Goal: Information Seeking & Learning: Learn about a topic

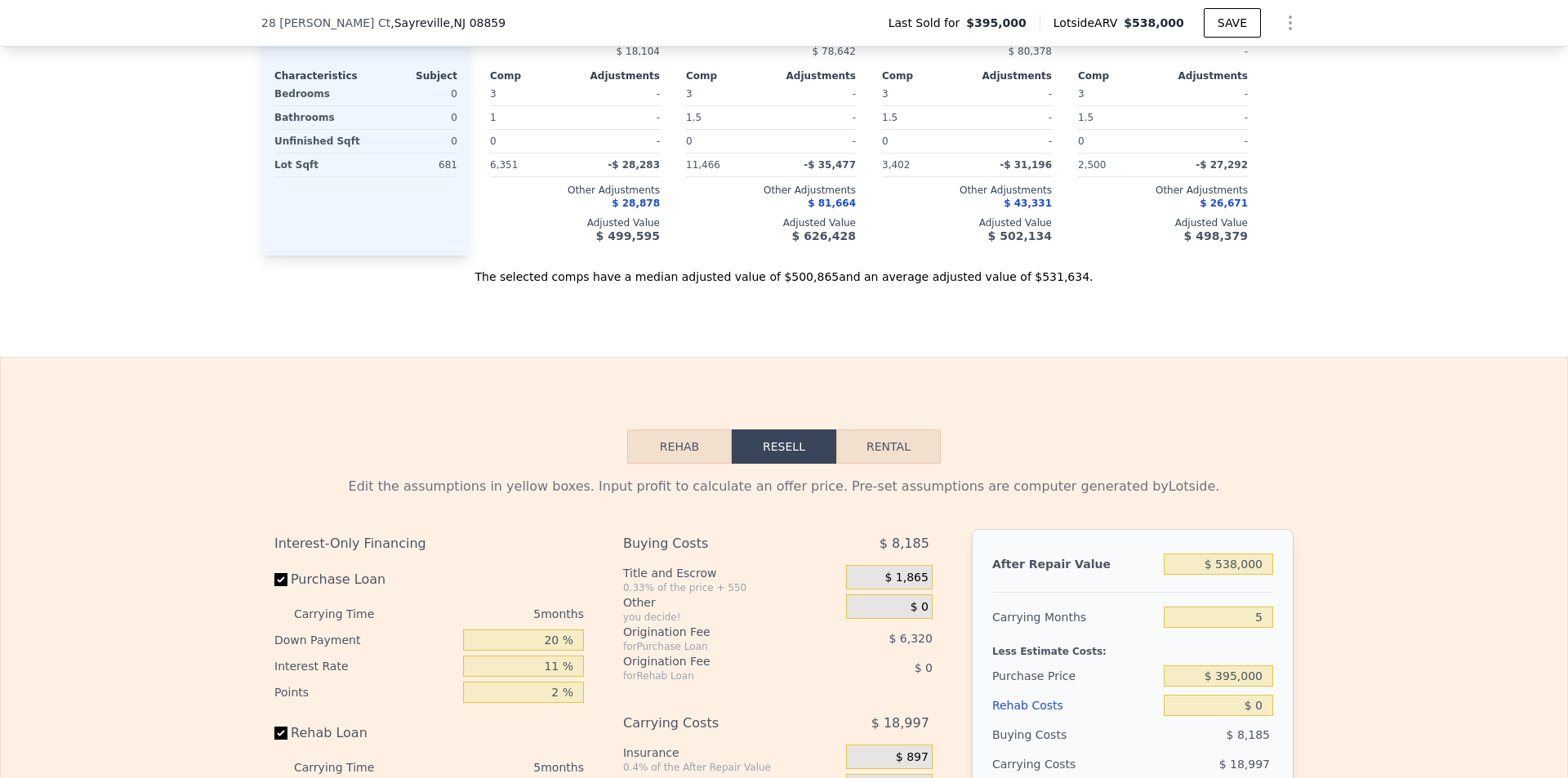
scroll to position [2117, 0]
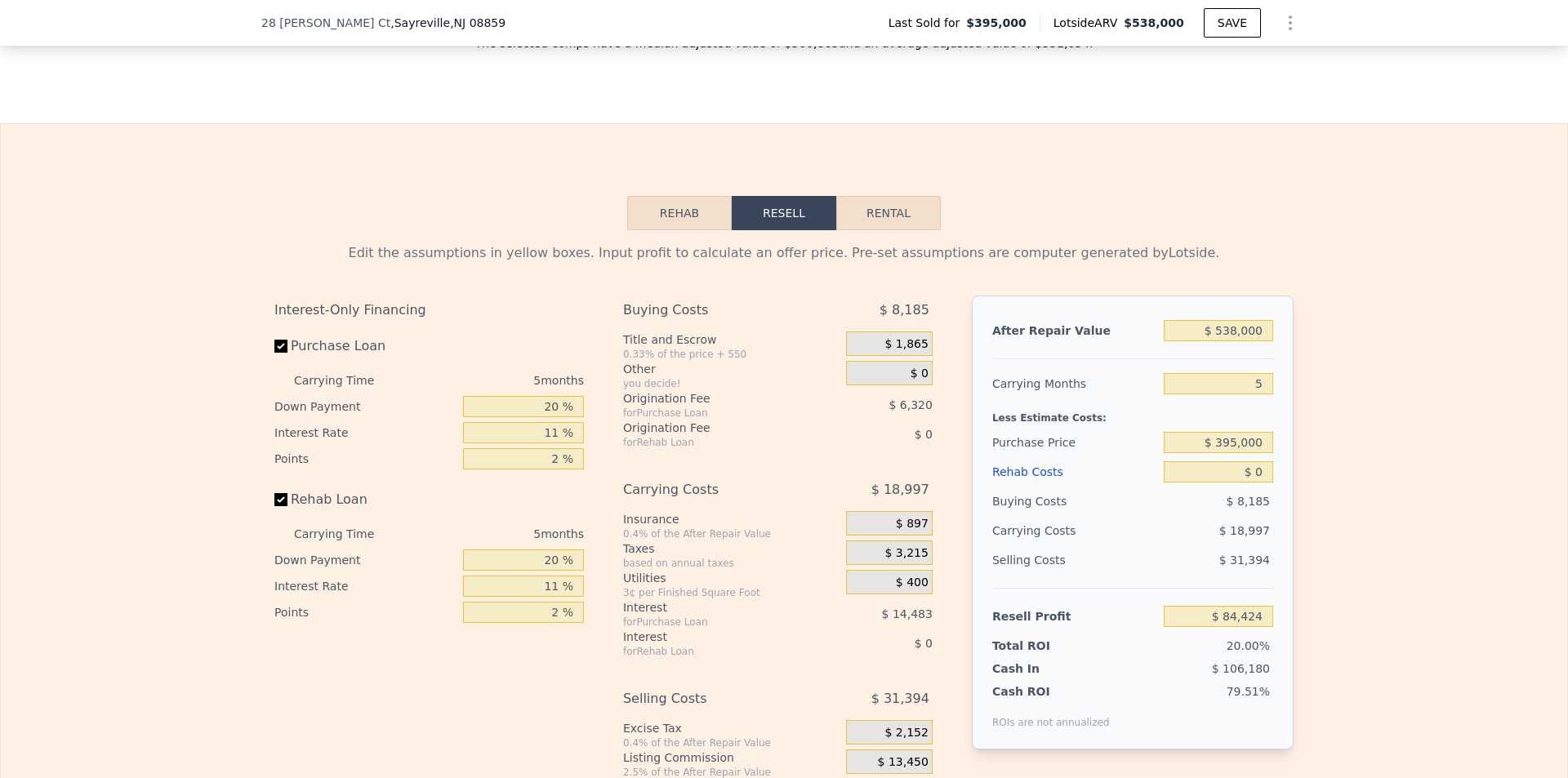
click at [862, 223] on button "Rental" at bounding box center [889, 212] width 105 height 34
select select "30"
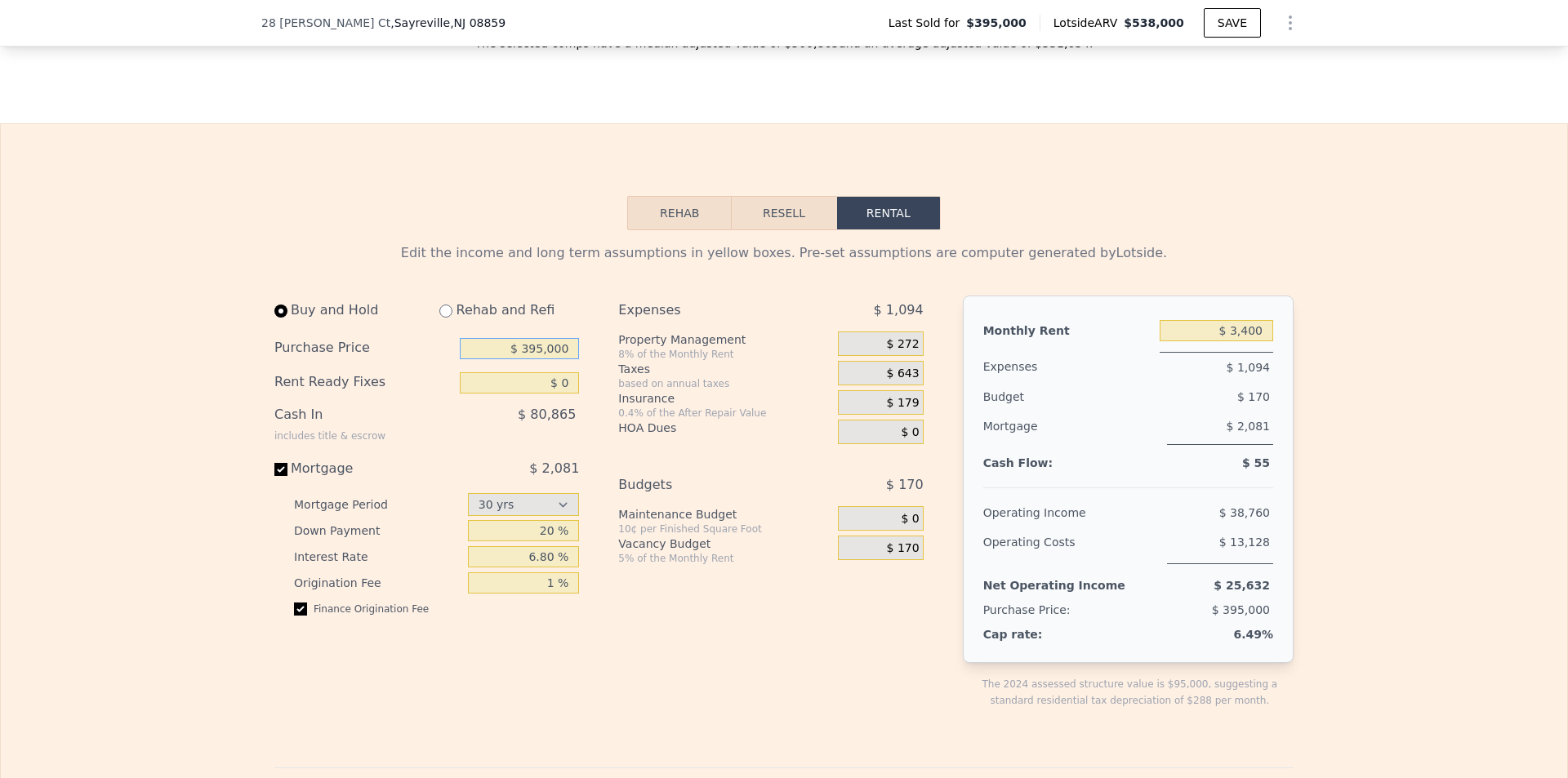
drag, startPoint x: 507, startPoint y: 359, endPoint x: 672, endPoint y: 378, distance: 166.1
click at [672, 378] on div "Buy and Hold Rehab and Refi Purchase Price $ 395,000 Rent Ready Fixes $ 0 Cash …" at bounding box center [606, 515] width 663 height 440
type input "$ 520,000"
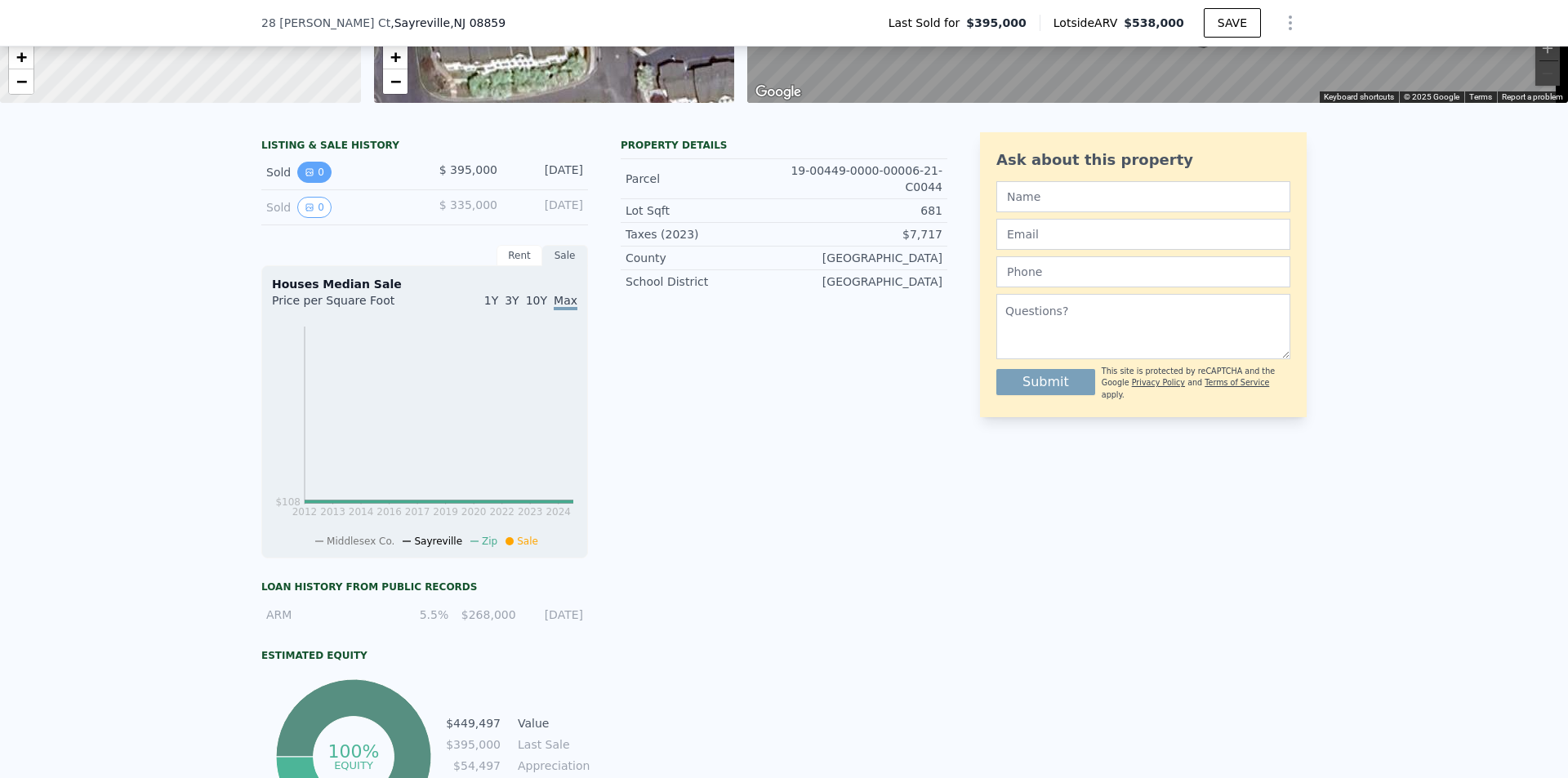
scroll to position [240, 0]
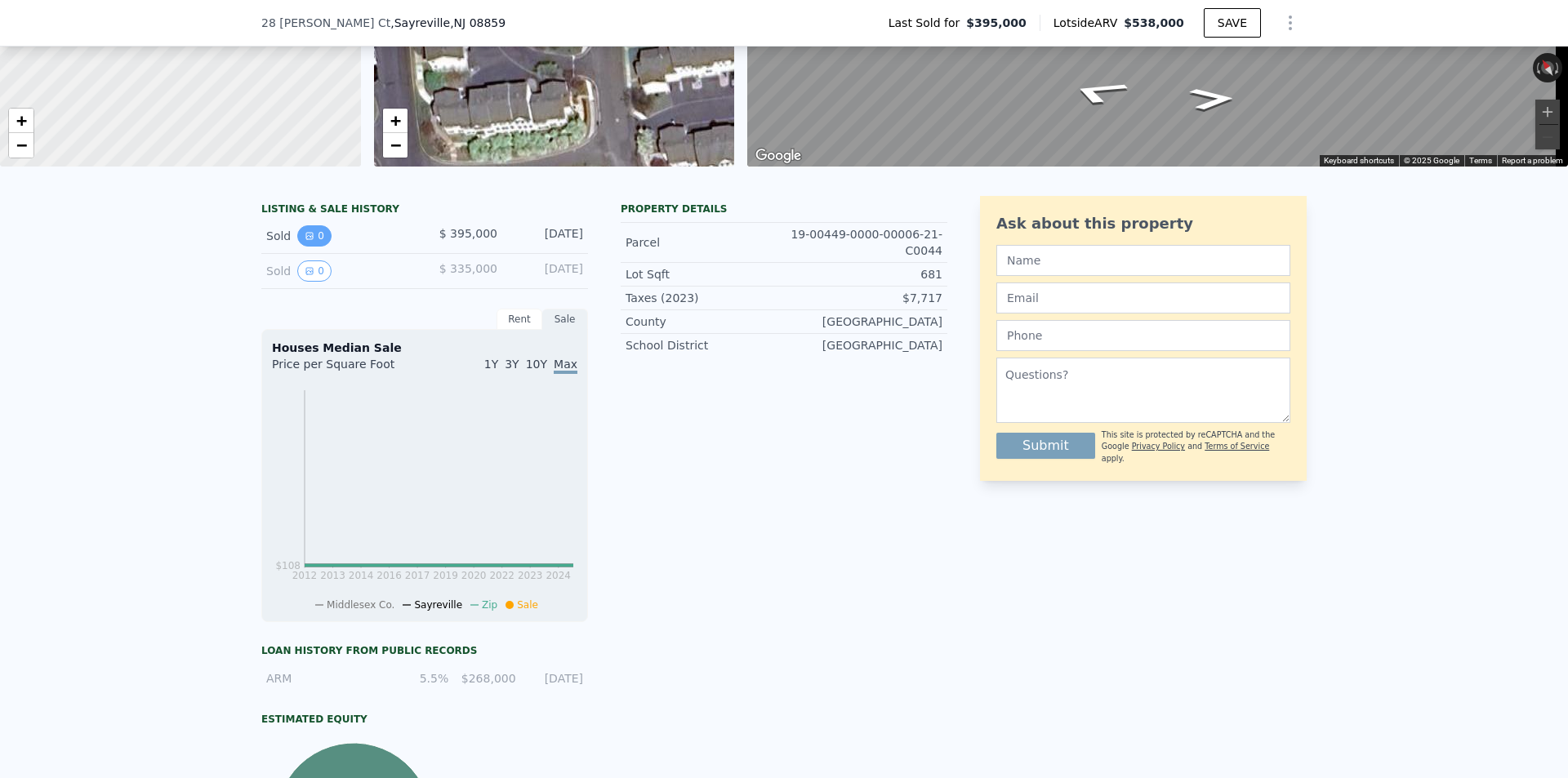
click at [304, 241] on icon "View historical data" at bounding box center [309, 235] width 10 height 10
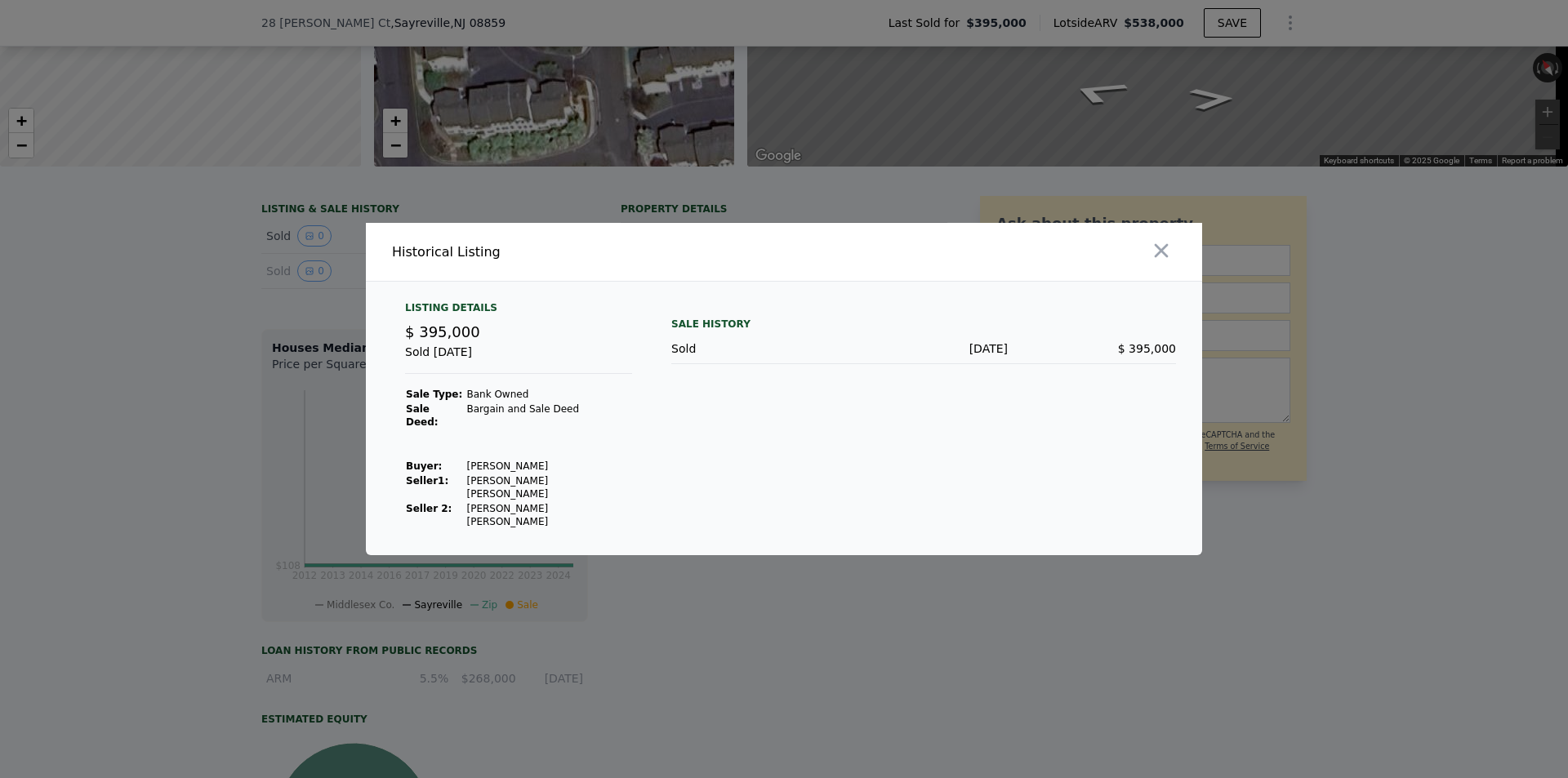
click at [1176, 260] on div at bounding box center [996, 252] width 412 height 58
click at [1162, 281] on div at bounding box center [996, 252] width 412 height 58
click at [1166, 266] on button "button" at bounding box center [1162, 251] width 30 height 30
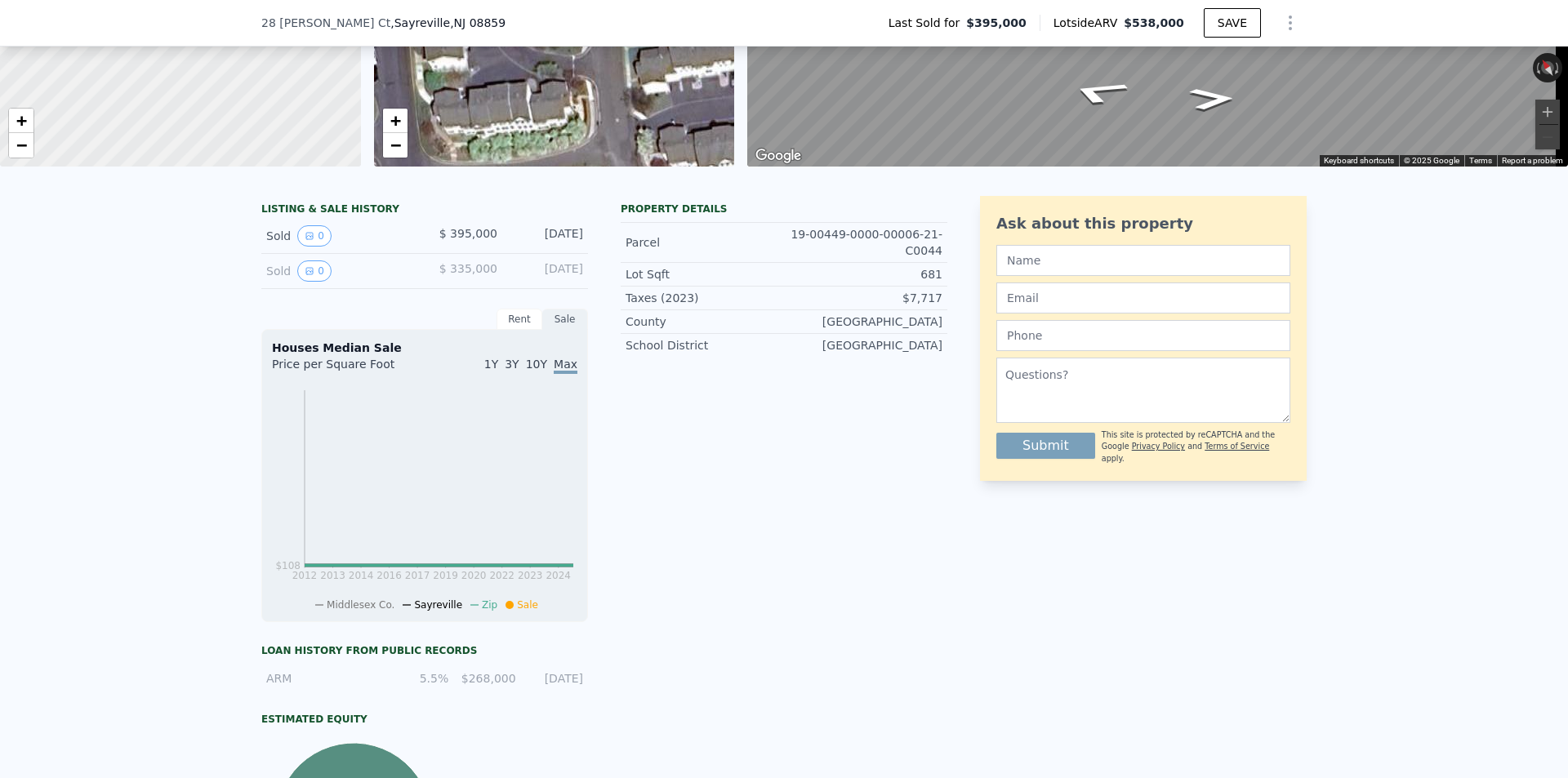
scroll to position [76, 0]
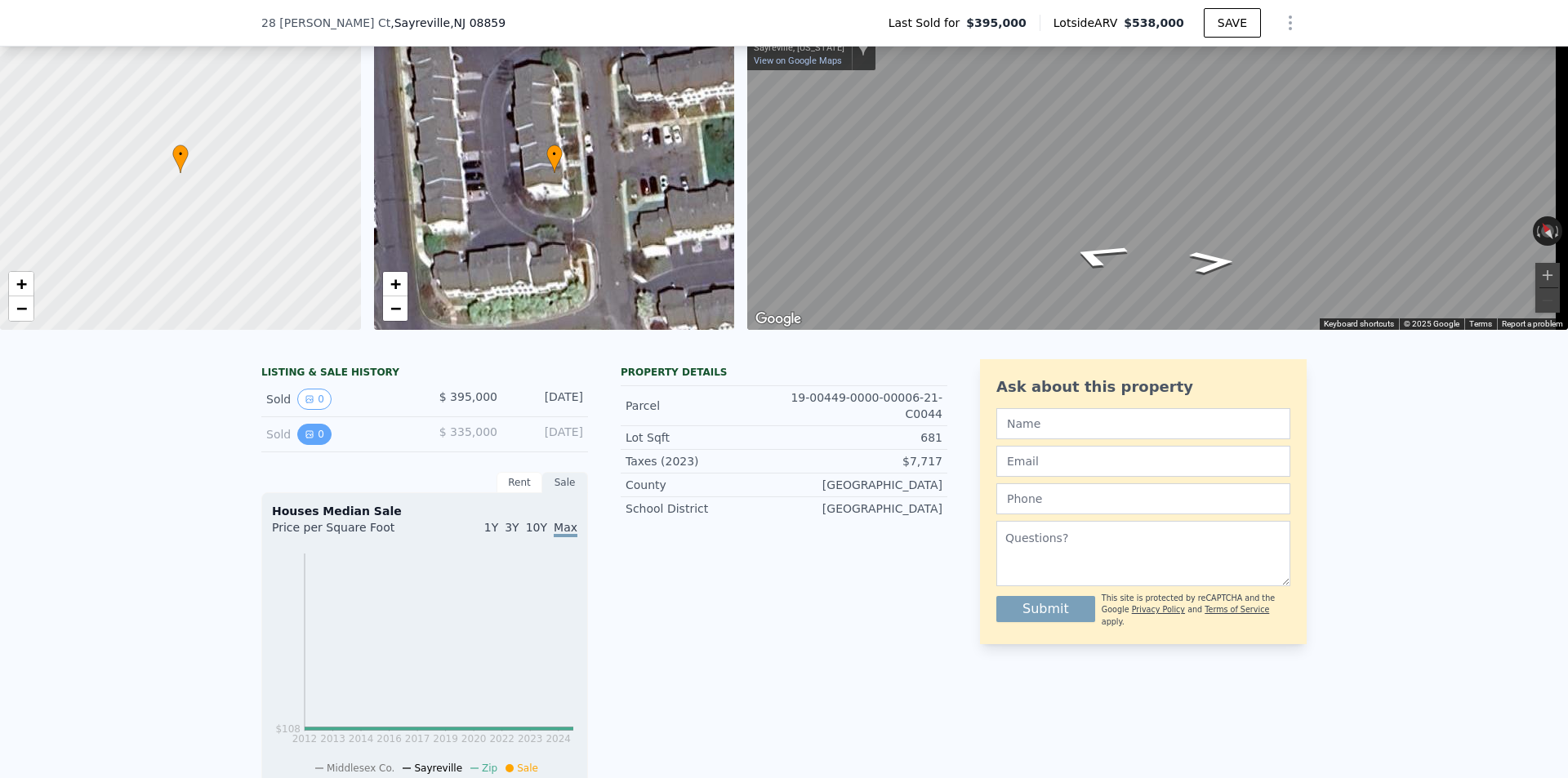
click at [306, 438] on icon "View historical data" at bounding box center [309, 434] width 6 height 6
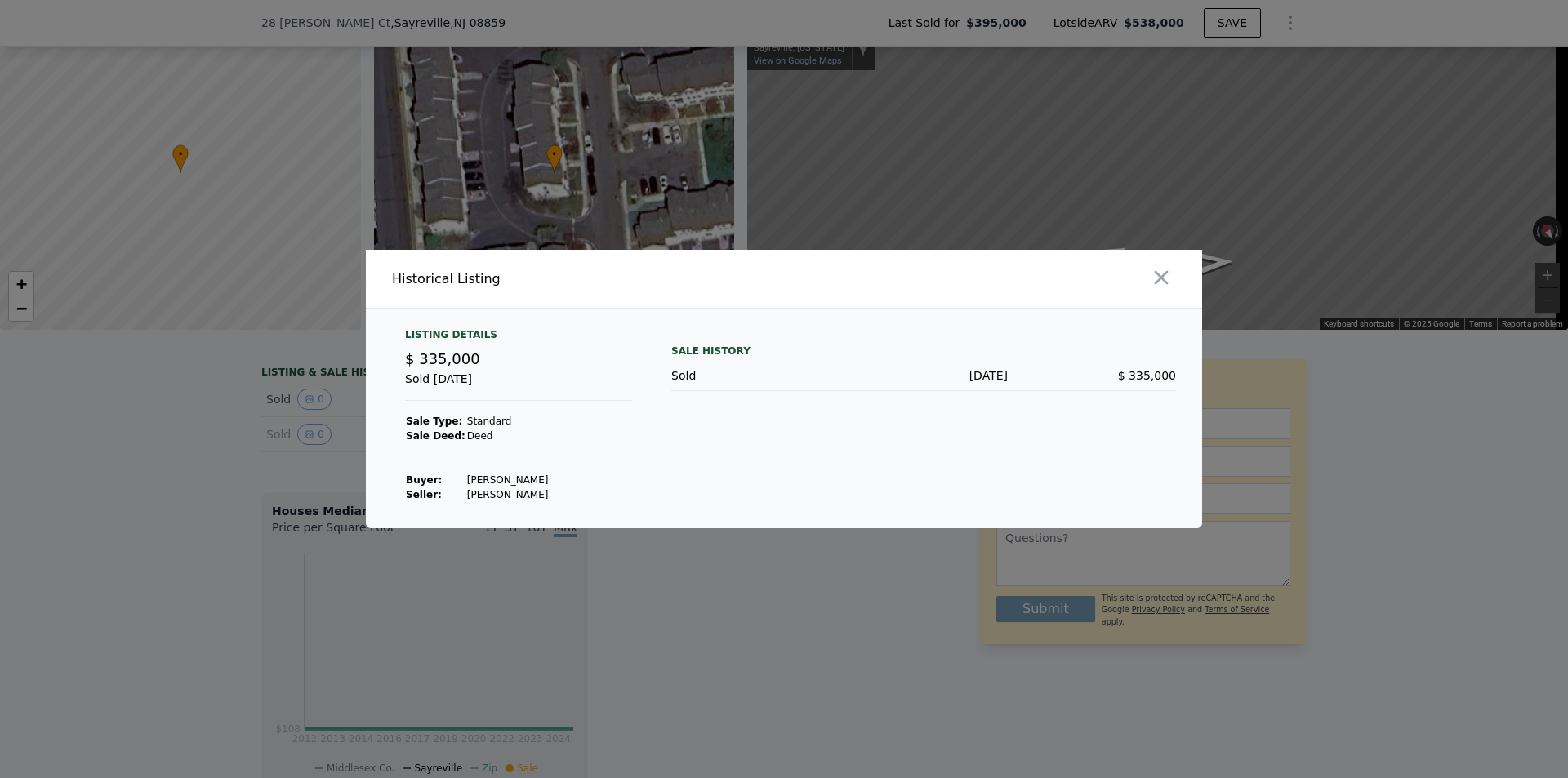
click at [248, 420] on div at bounding box center [784, 389] width 1568 height 778
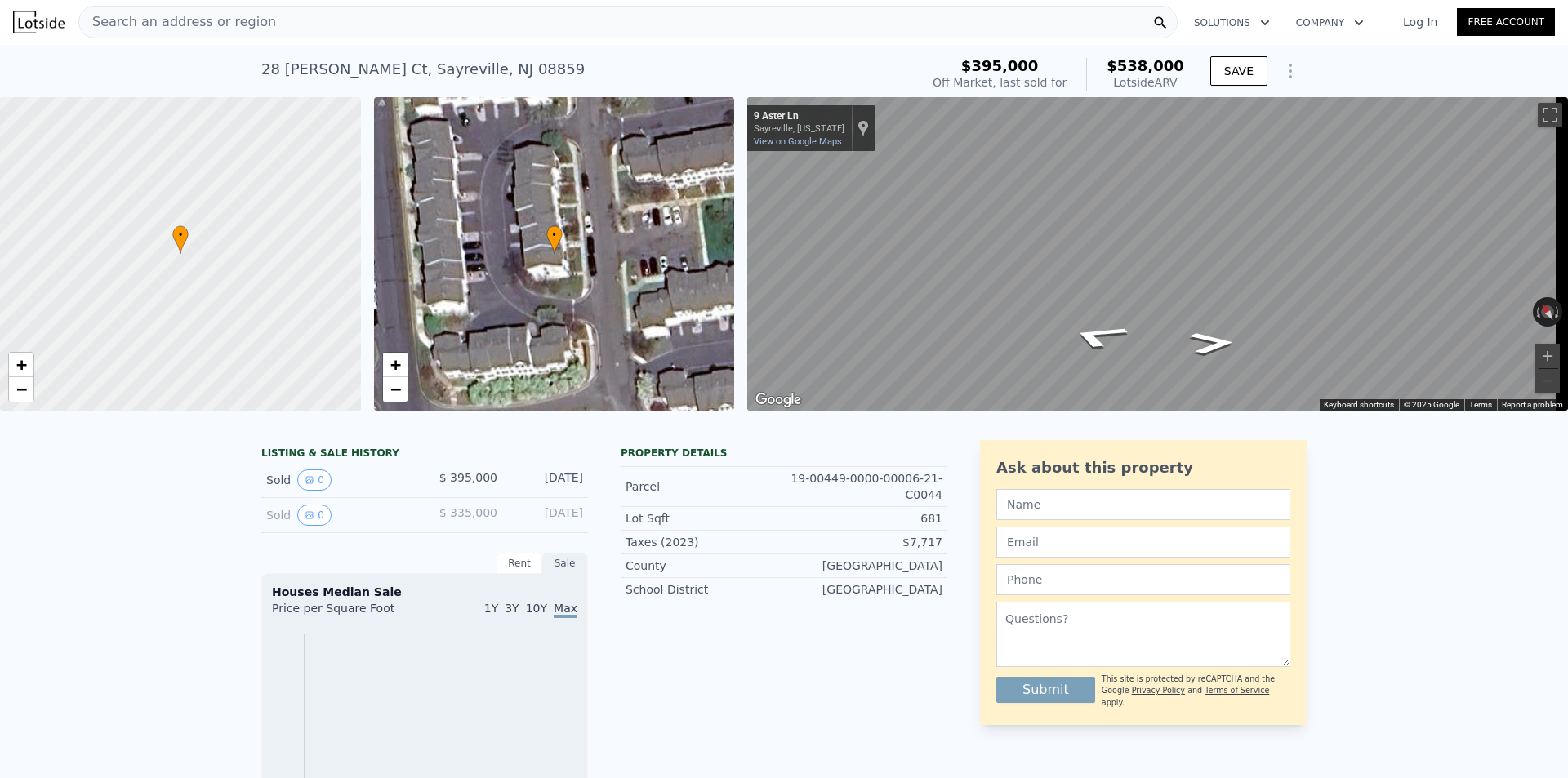
scroll to position [0, 0]
click at [1290, 66] on icon "Show Options" at bounding box center [1290, 72] width 19 height 19
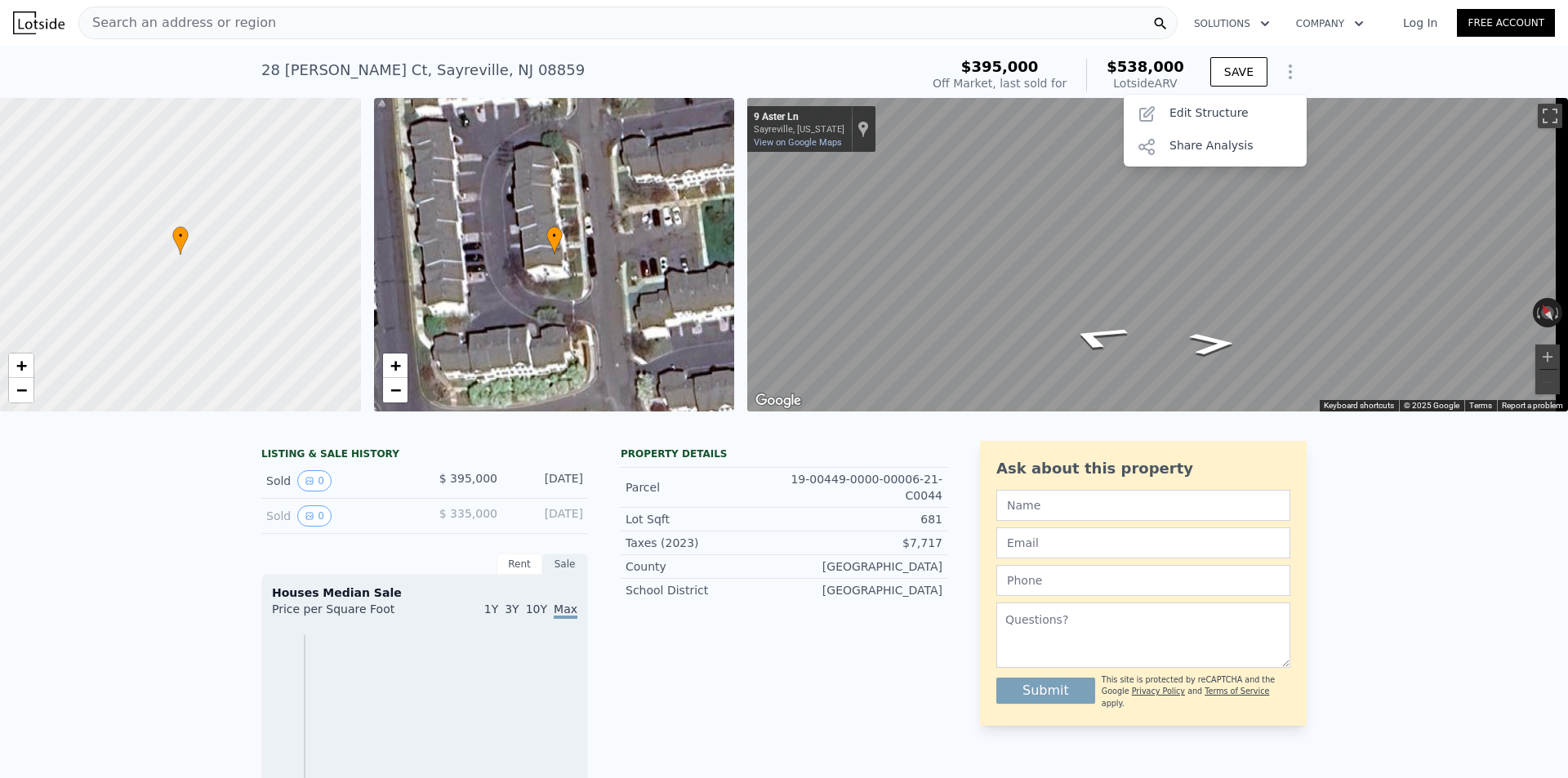
click at [1290, 66] on icon "Show Options" at bounding box center [1290, 72] width 19 height 19
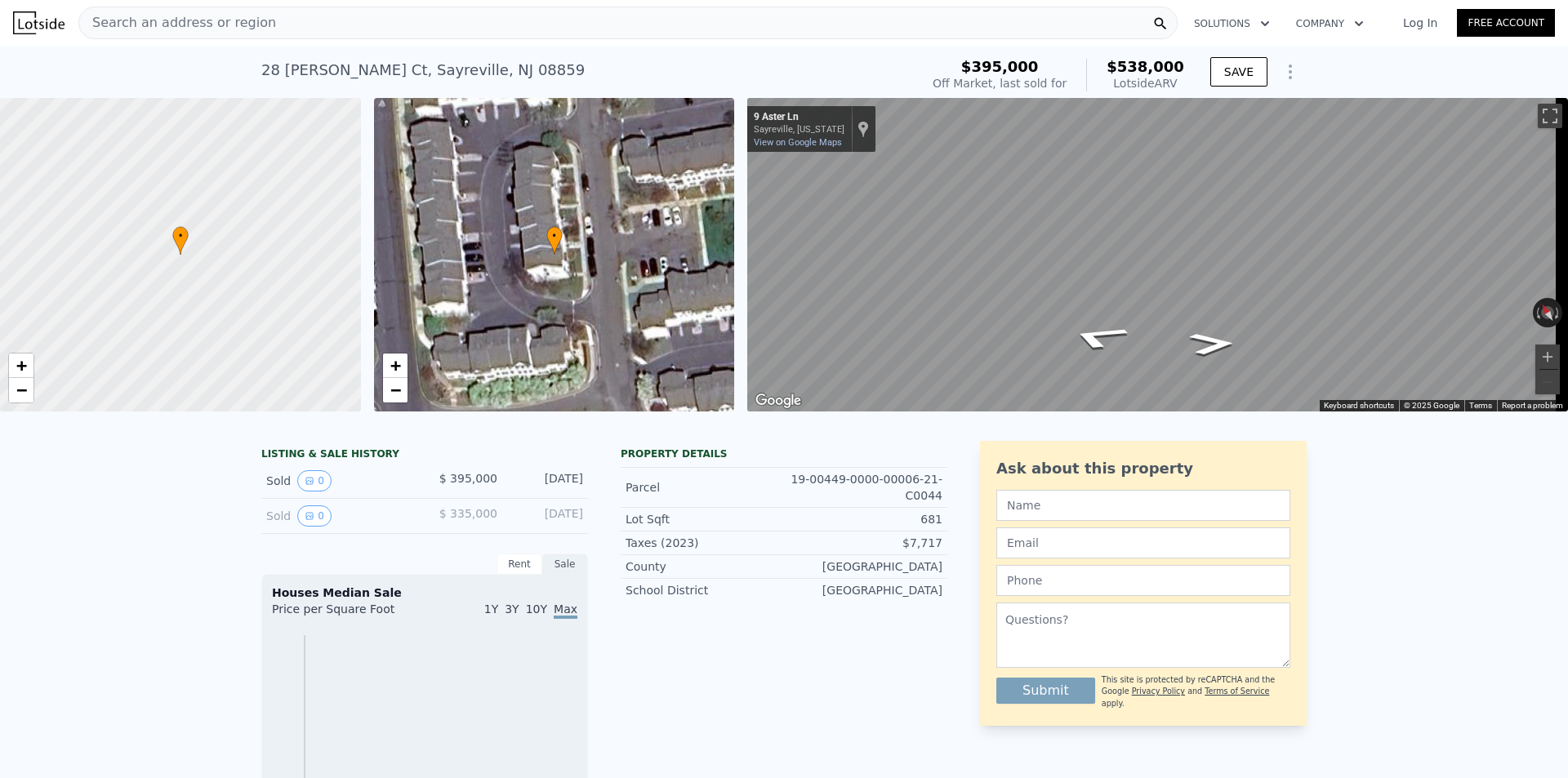
click at [1136, 60] on span "$538,000" at bounding box center [1145, 66] width 78 height 17
click at [1025, 78] on div "Off Market, last sold for" at bounding box center [999, 83] width 134 height 17
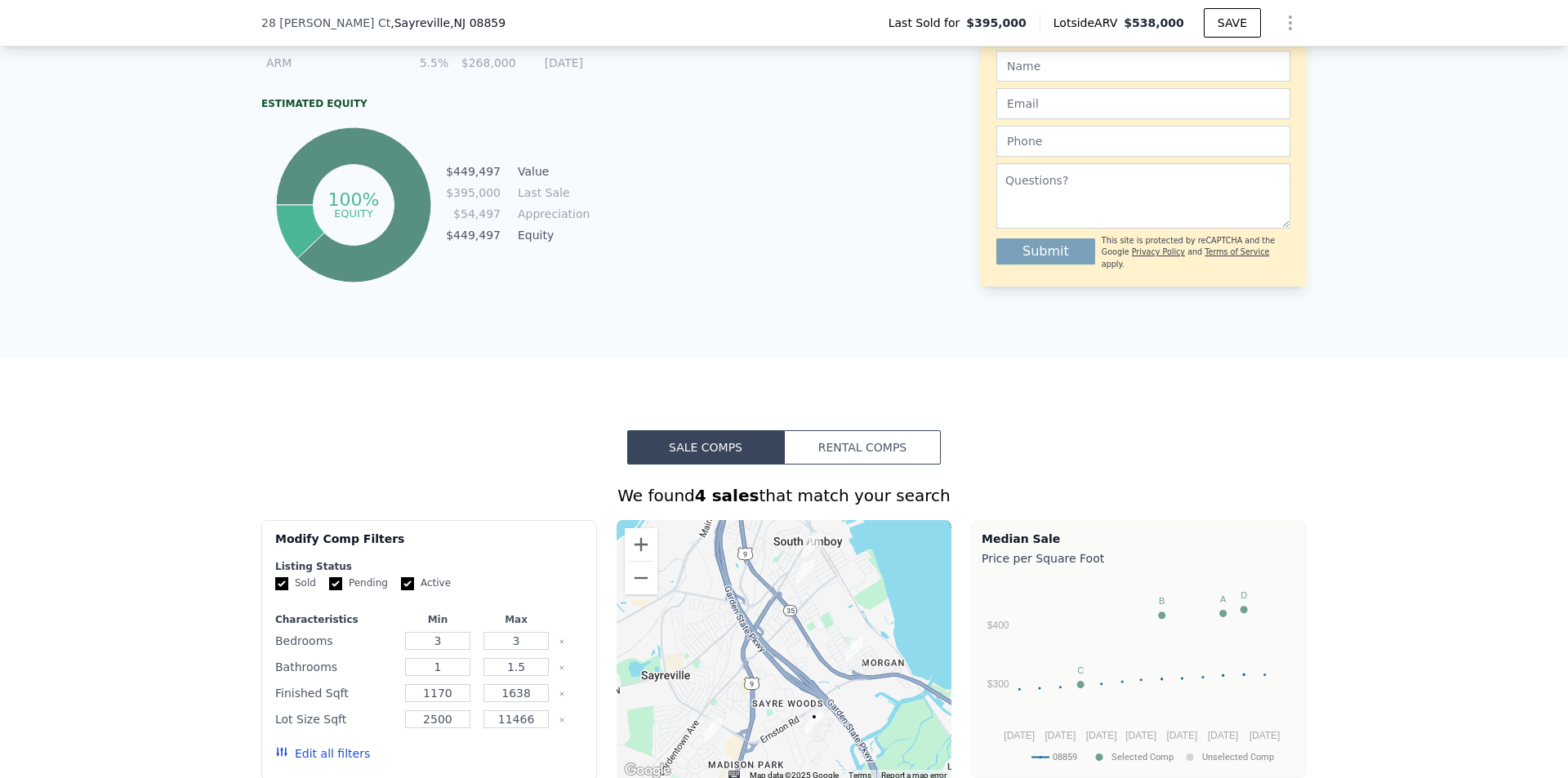
scroll to position [975, 0]
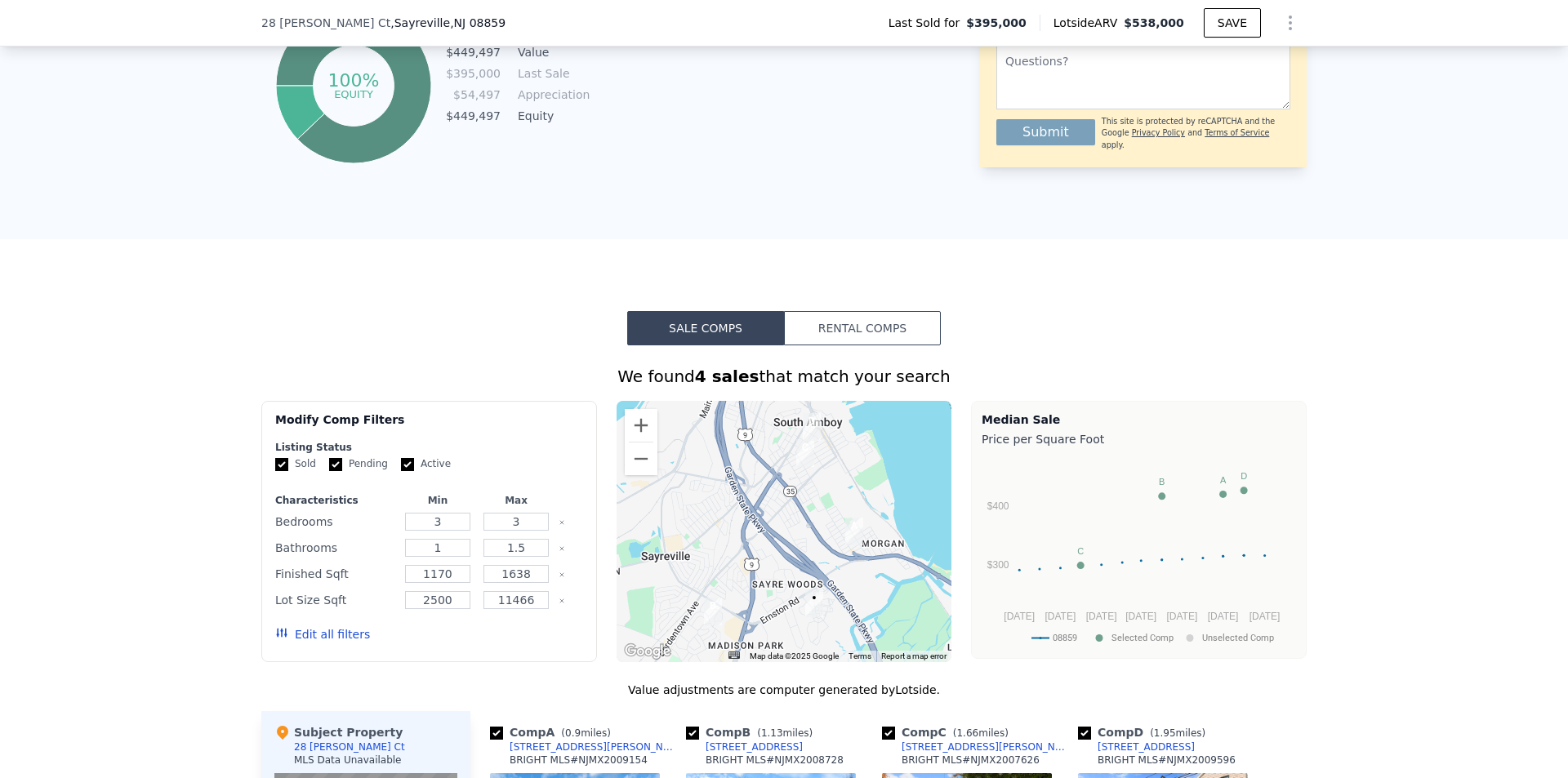
click at [837, 342] on button "Rental Comps" at bounding box center [862, 328] width 156 height 34
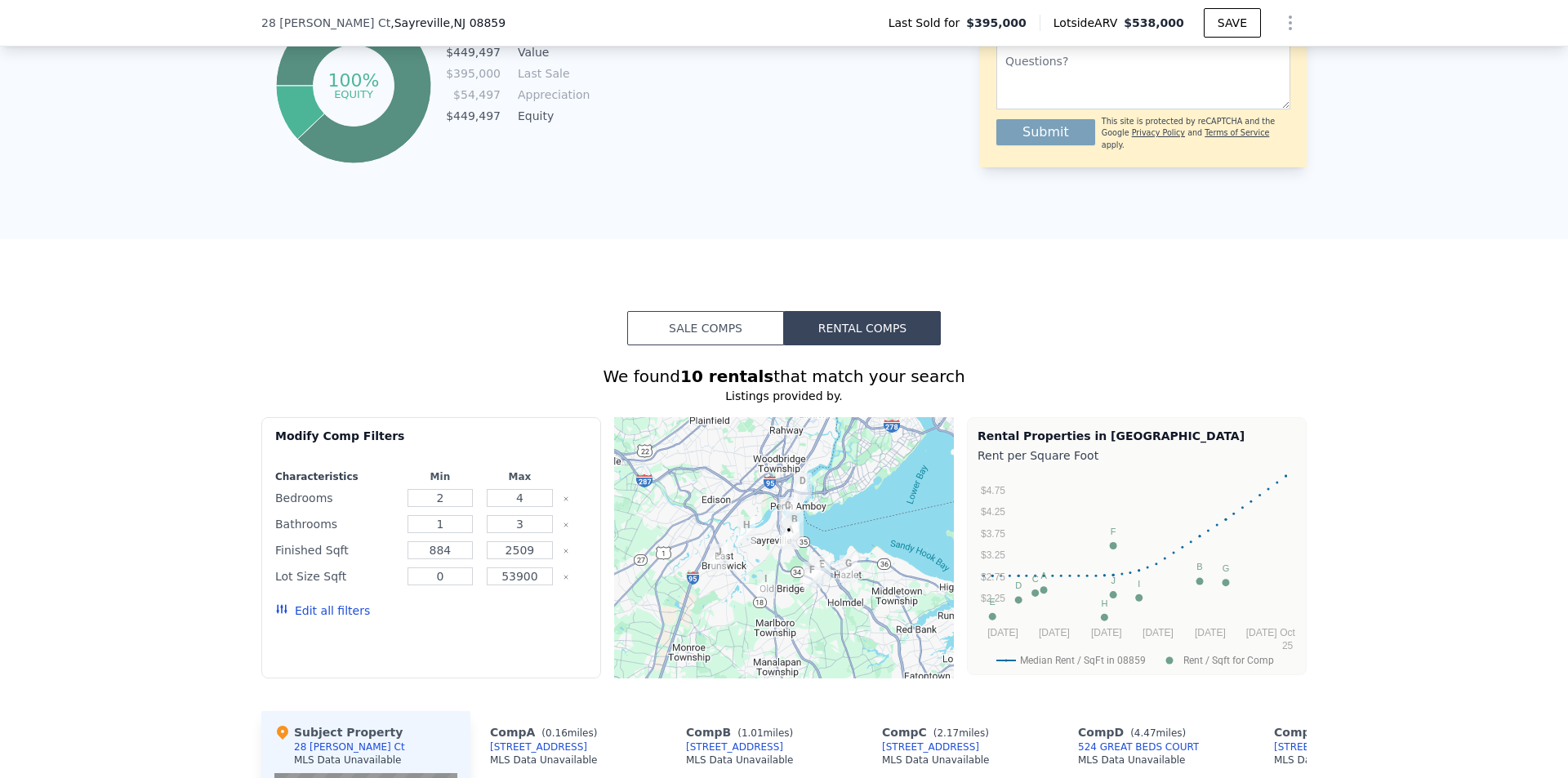
click at [730, 342] on button "Sale Comps" at bounding box center [705, 328] width 156 height 34
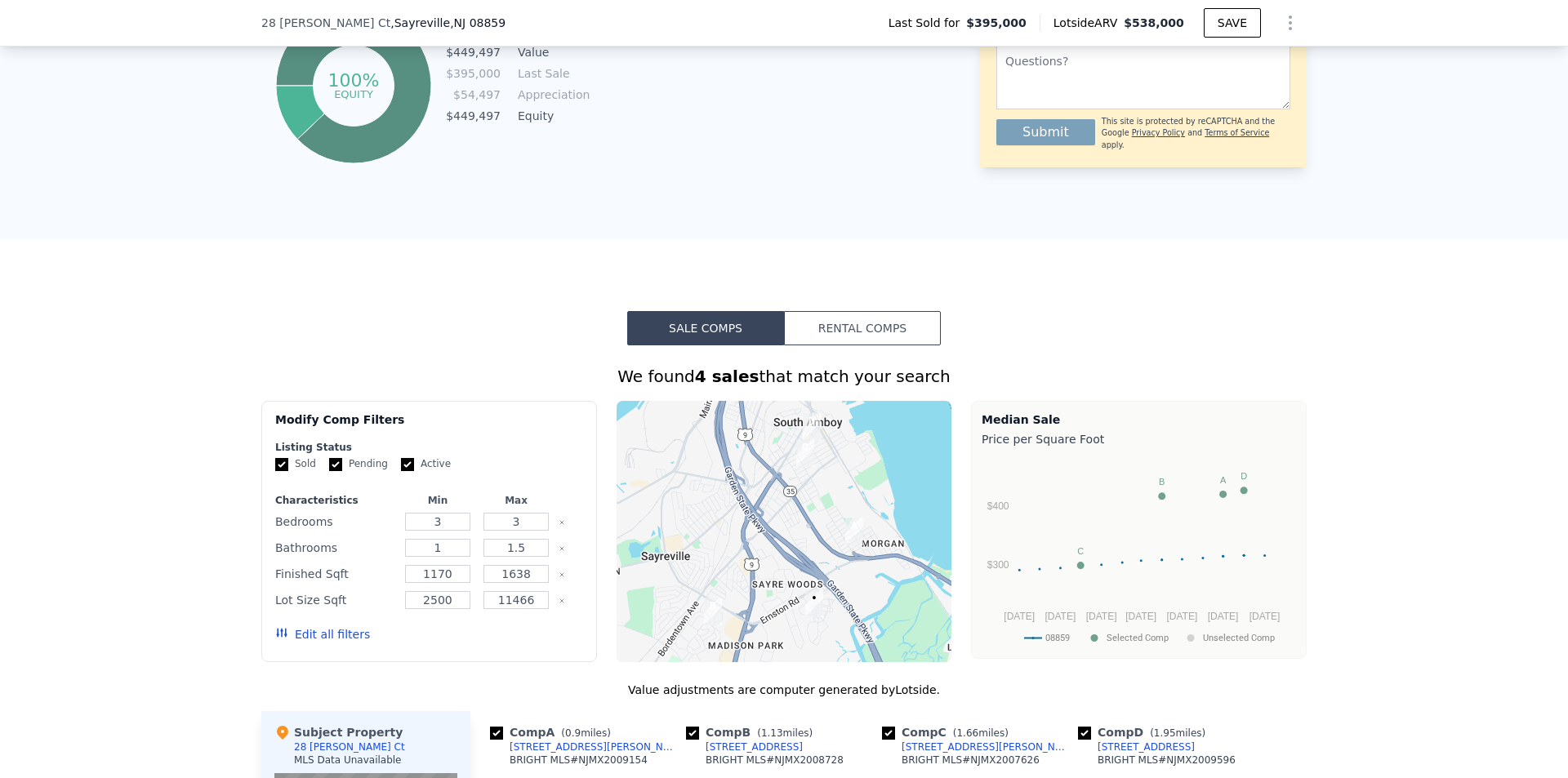
click at [802, 338] on button "Rental Comps" at bounding box center [862, 328] width 156 height 34
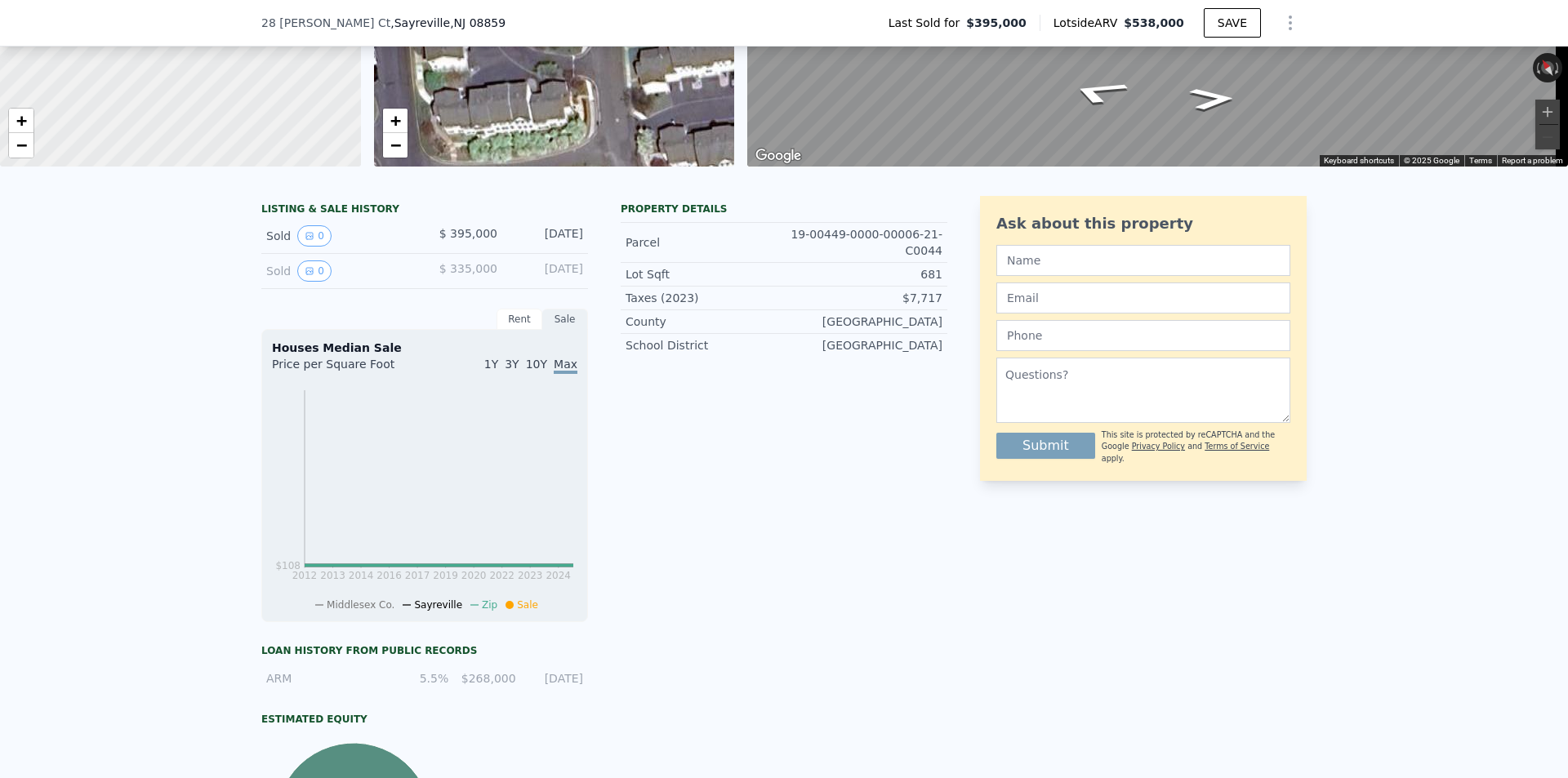
scroll to position [41, 0]
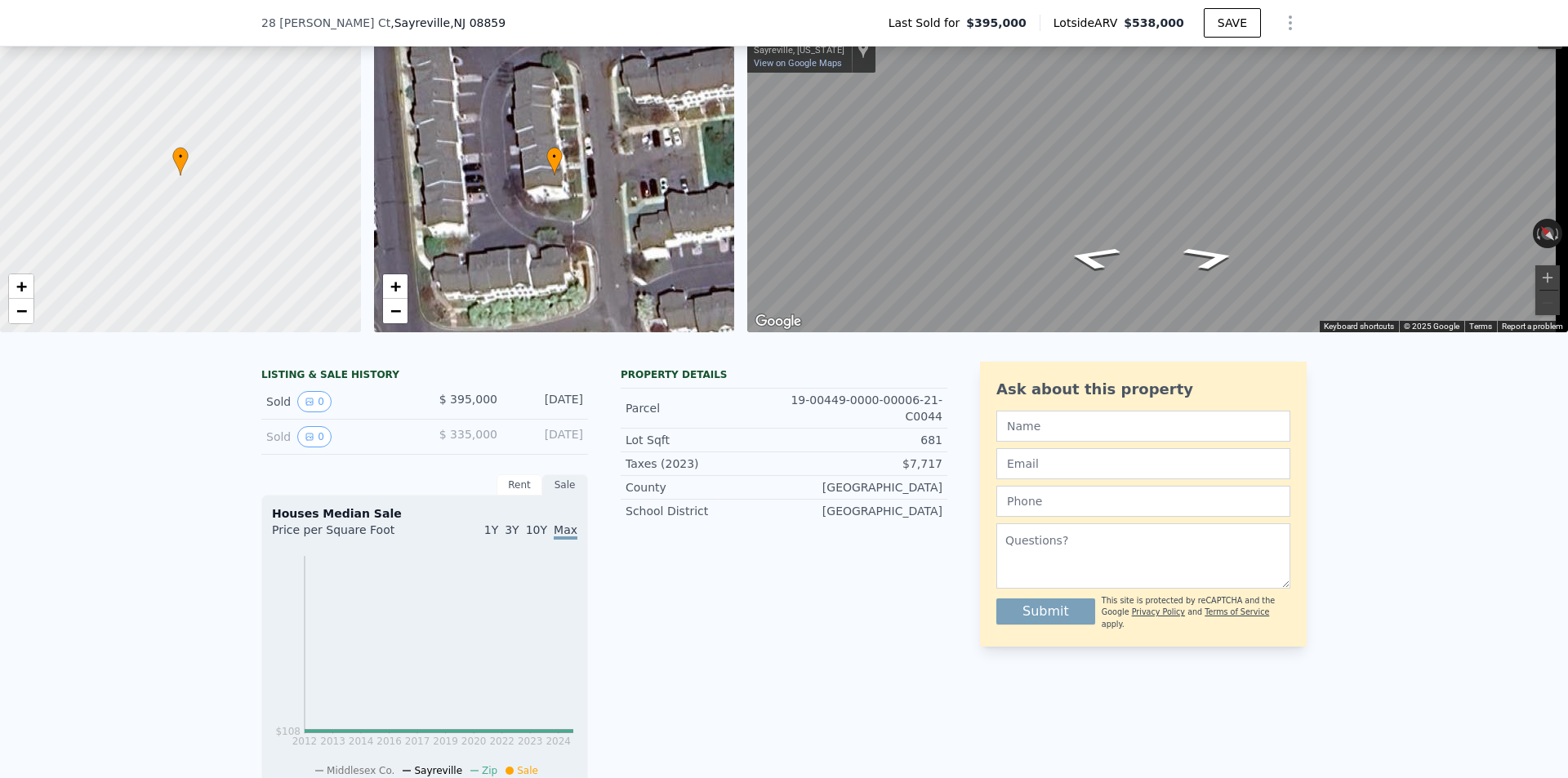
scroll to position [157, 0]
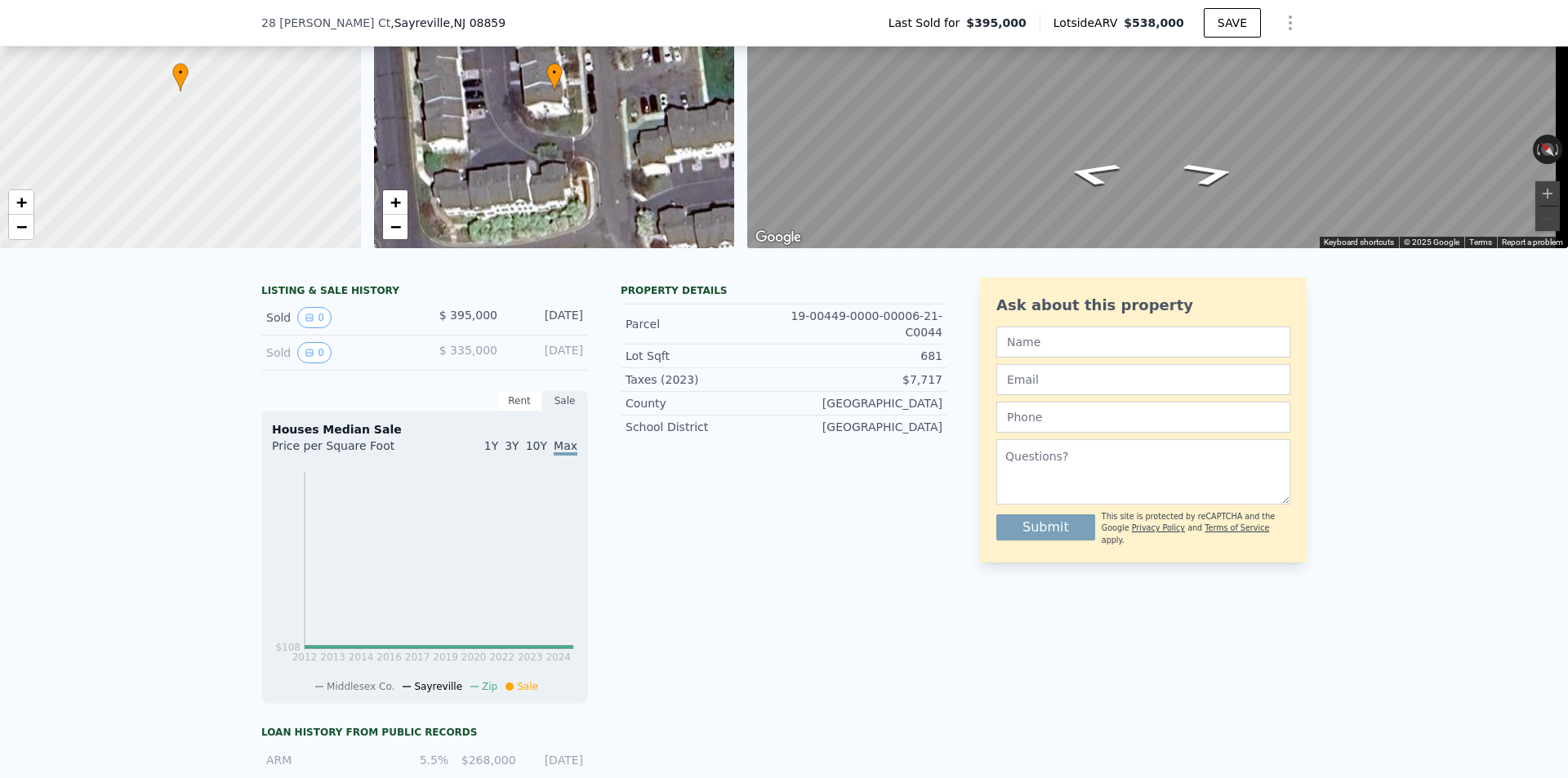
click at [510, 412] on div "Rent" at bounding box center [519, 401] width 45 height 21
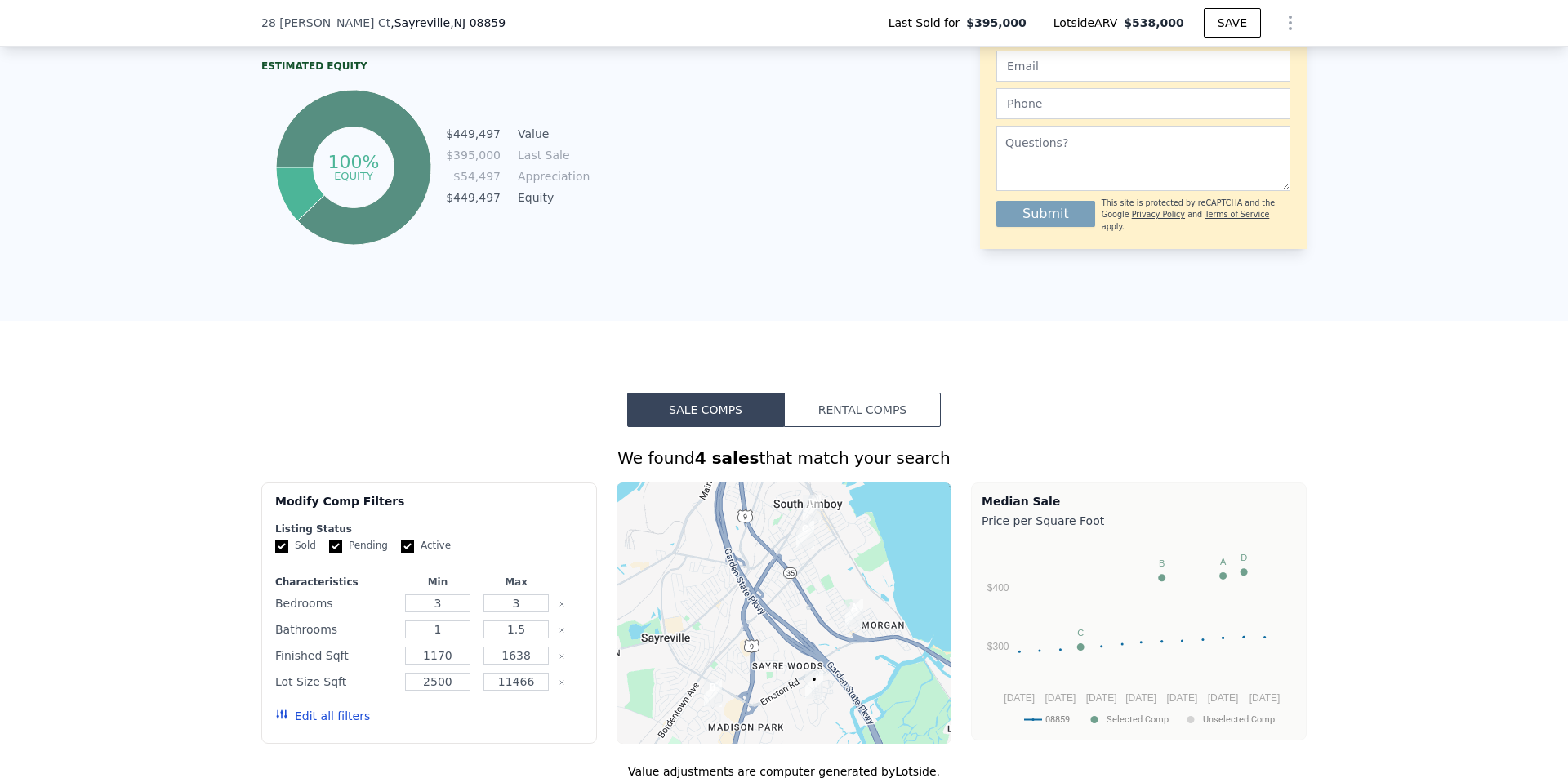
scroll to position [1137, 0]
